Goal: Check status

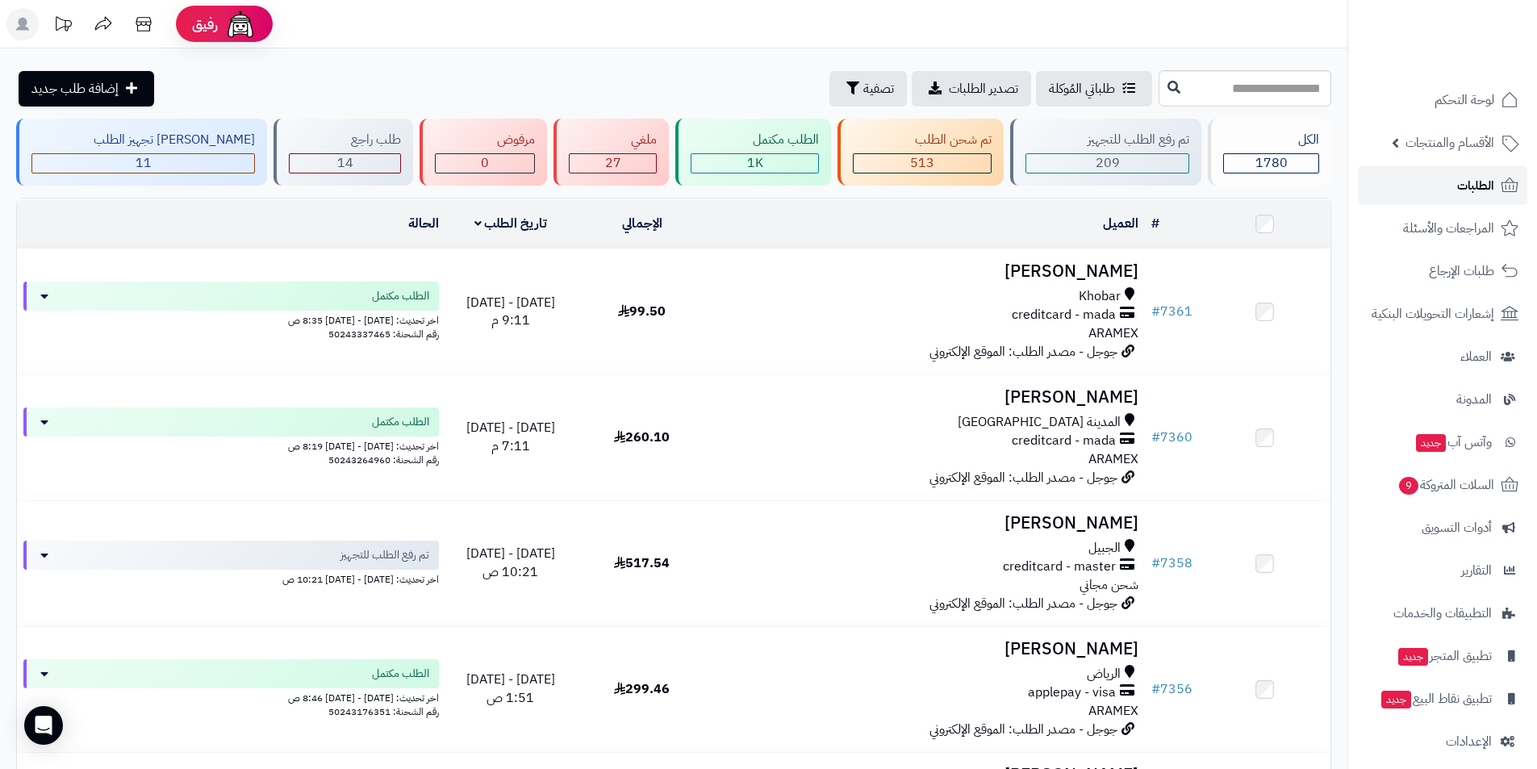
click at [1230, 194] on link "الطلبات" at bounding box center [1442, 185] width 169 height 39
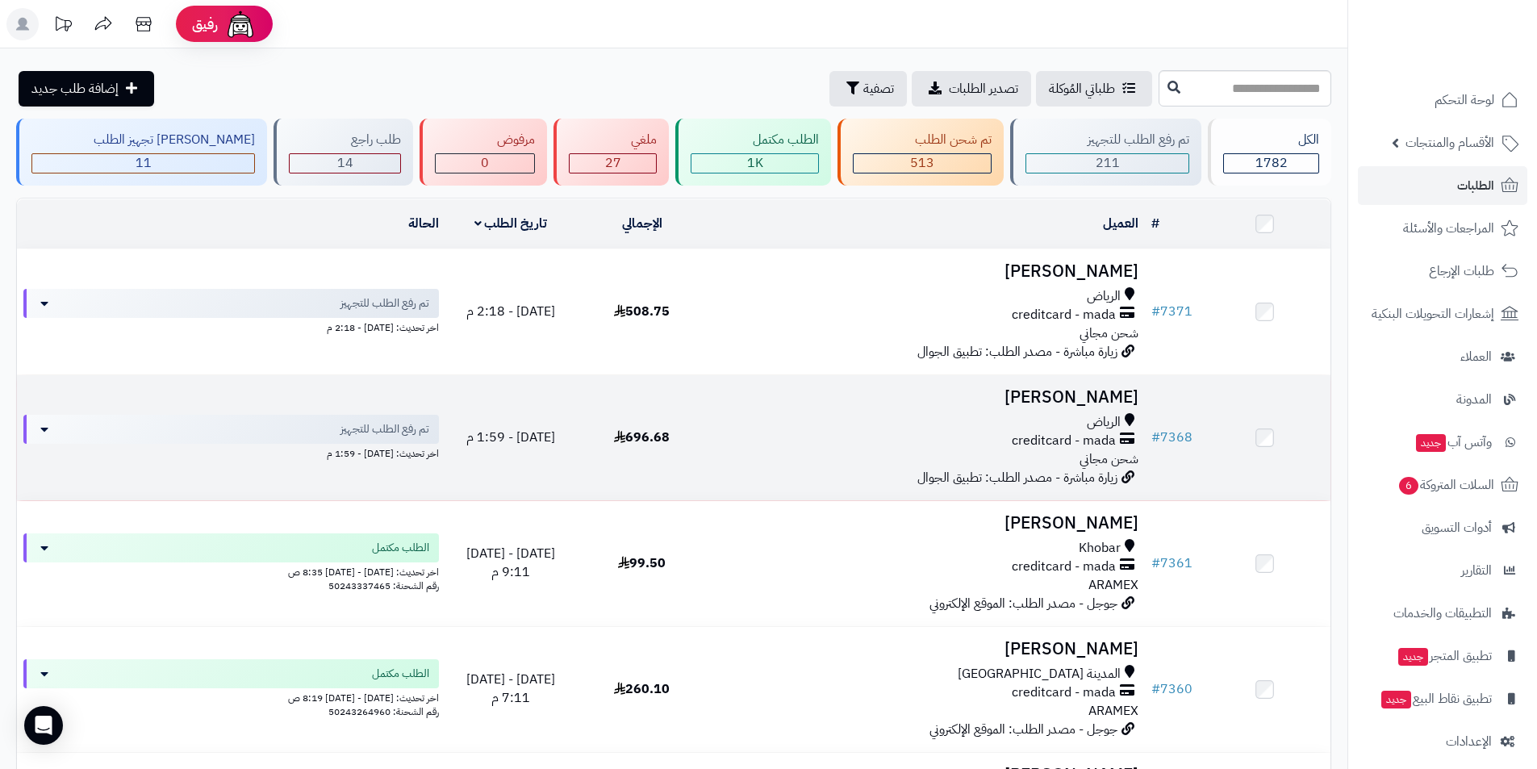
click at [1089, 395] on h3 "حسين الاحمد" at bounding box center [926, 397] width 424 height 19
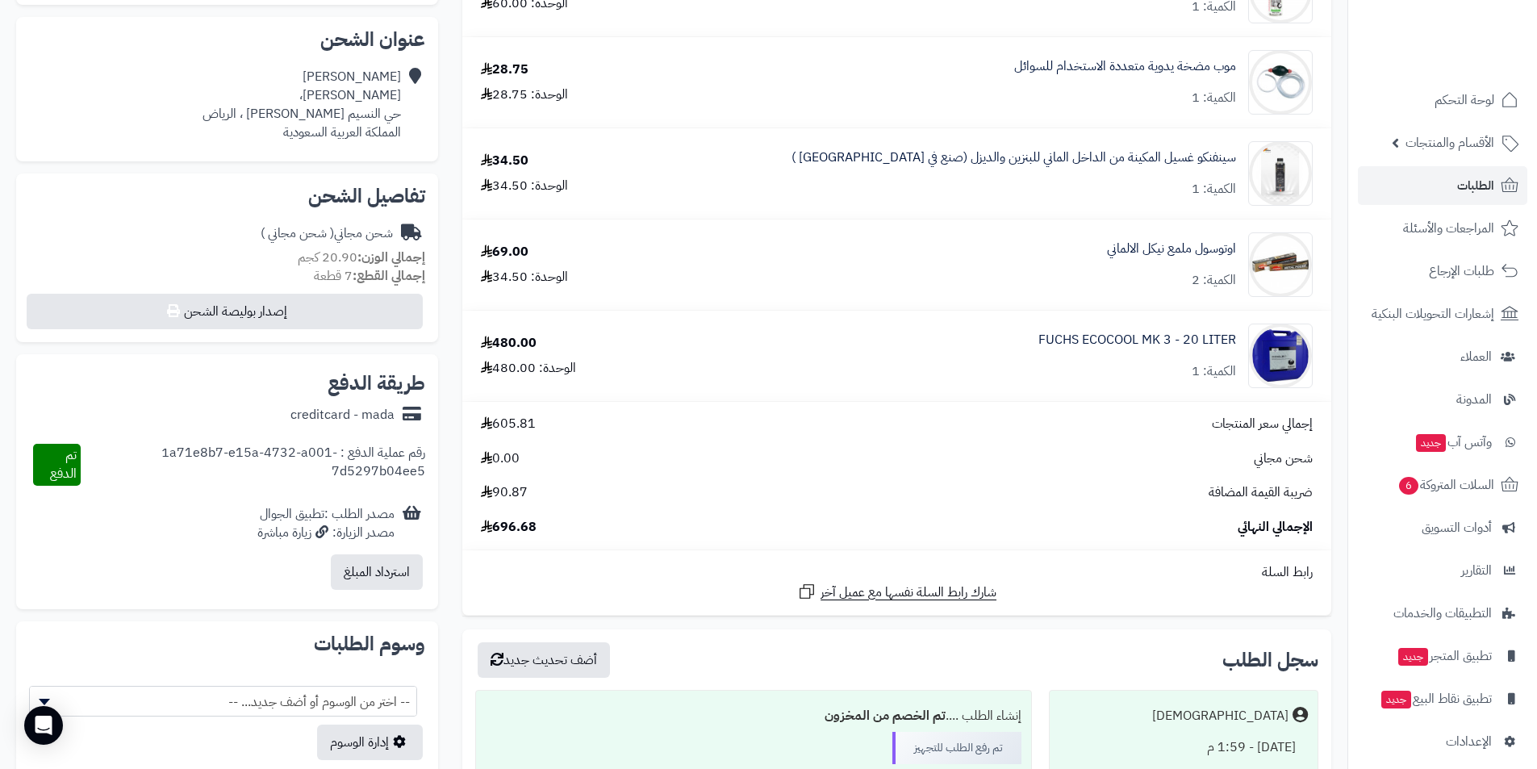
scroll to position [403, 0]
